Goal: Navigation & Orientation: Find specific page/section

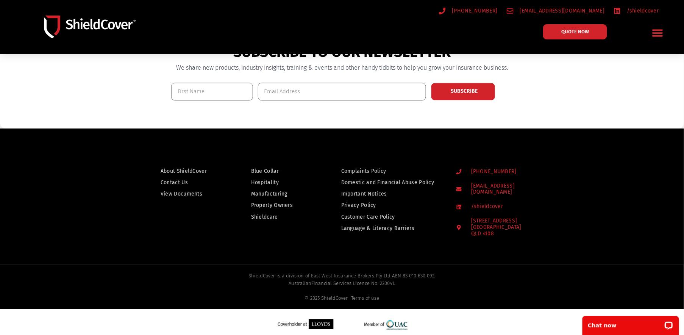
click at [193, 167] on span "About ShieldCover" at bounding box center [184, 170] width 46 height 9
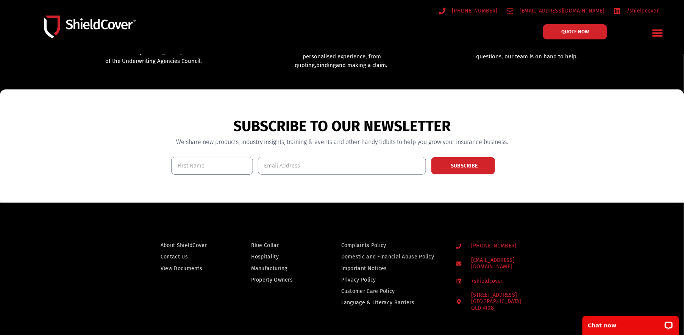
scroll to position [224, 0]
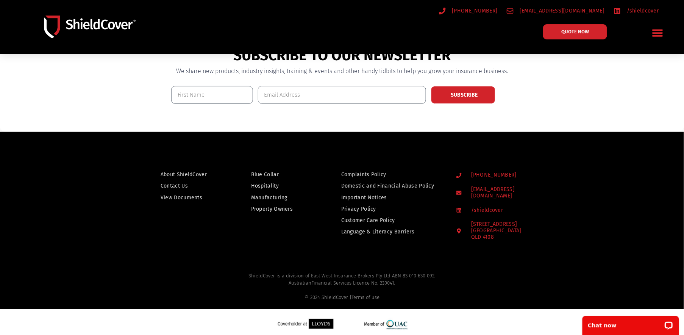
click at [169, 196] on span "View Documents" at bounding box center [182, 197] width 42 height 9
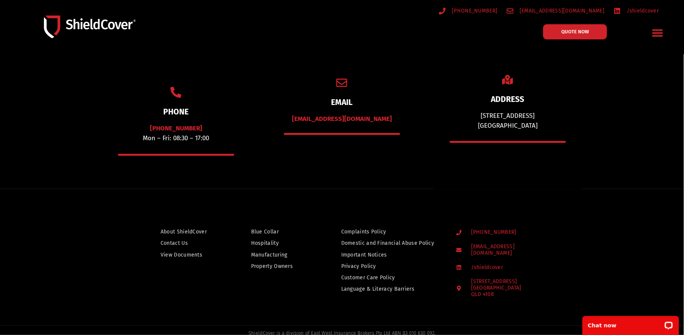
scroll to position [167, 0]
